Goal: Information Seeking & Learning: Get advice/opinions

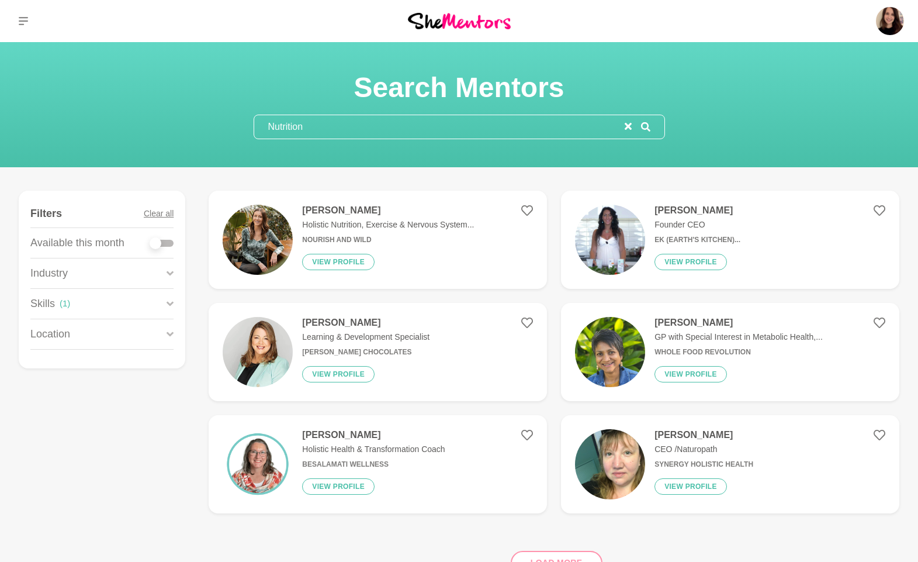
click at [279, 334] on img at bounding box center [258, 352] width 70 height 70
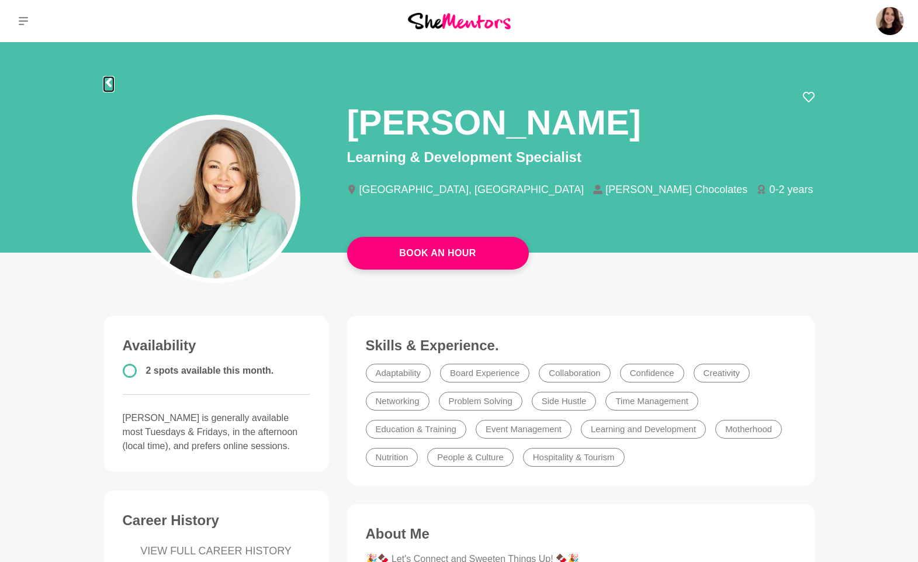
click at [109, 79] on icon at bounding box center [108, 82] width 6 height 9
